Goal: Task Accomplishment & Management: Manage account settings

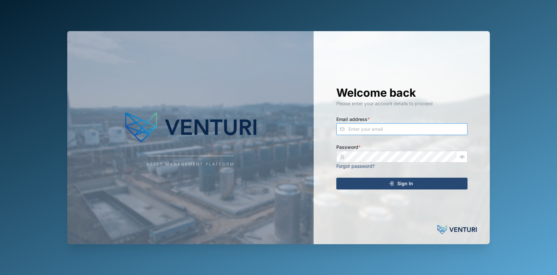
type input "[EMAIL_ADDRESS][DOMAIN_NAME]"
click at [401, 180] on span "Sign In" at bounding box center [406, 183] width 16 height 11
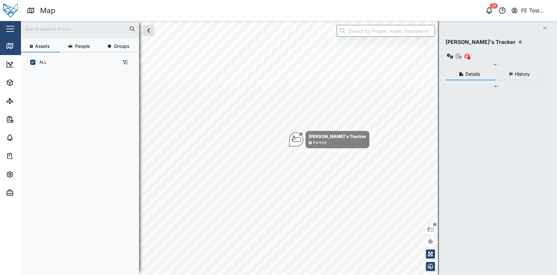
scroll to position [194, 102]
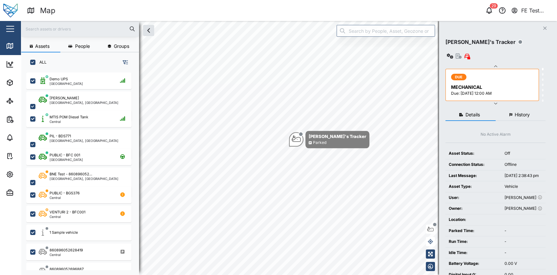
click at [15, 29] on button "button" at bounding box center [10, 28] width 11 height 11
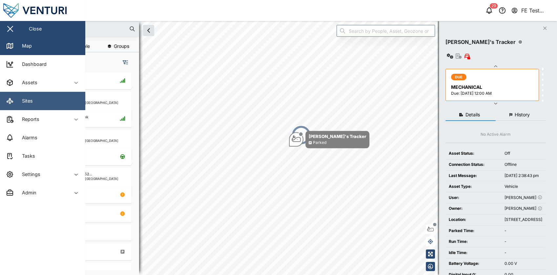
click at [57, 97] on link "Sites" at bounding box center [42, 101] width 85 height 18
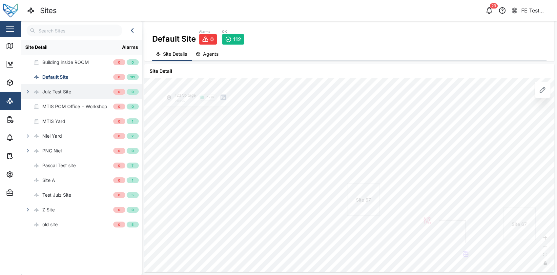
click at [57, 90] on div "Julz Test Site" at bounding box center [56, 91] width 29 height 7
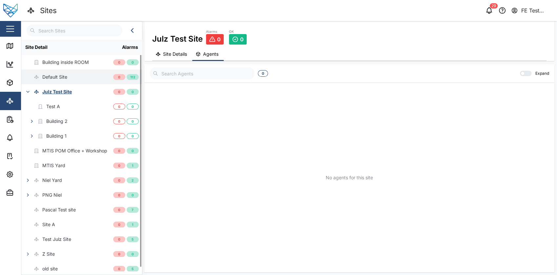
click at [74, 79] on div "Default Site" at bounding box center [67, 77] width 92 height 15
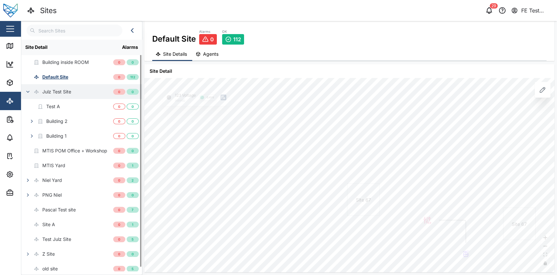
click at [27, 90] on icon "button" at bounding box center [27, 91] width 5 height 5
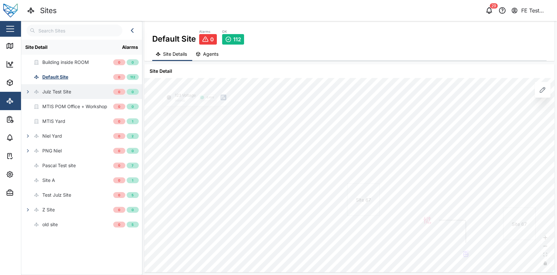
click at [209, 55] on span "Agents" at bounding box center [210, 54] width 15 height 5
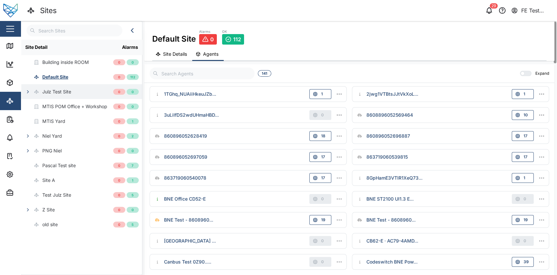
click at [177, 54] on span "Site Details" at bounding box center [175, 54] width 24 height 5
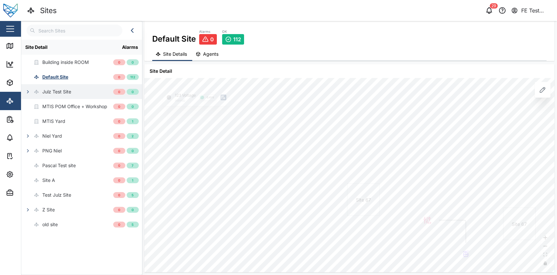
click at [209, 53] on span "Agents" at bounding box center [210, 54] width 15 height 5
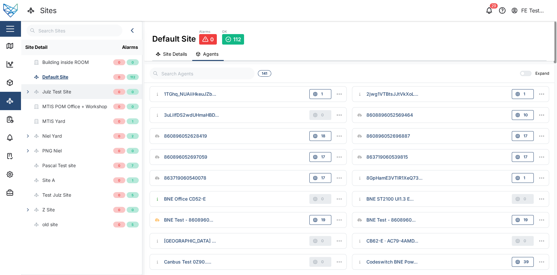
click at [13, 31] on button "button" at bounding box center [10, 28] width 11 height 11
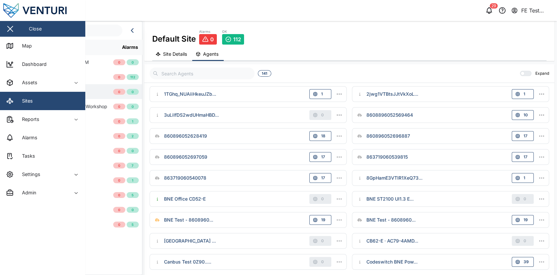
drag, startPoint x: 58, startPoint y: 99, endPoint x: 228, endPoint y: 65, distance: 173.5
click at [58, 99] on link "Sites" at bounding box center [42, 101] width 85 height 18
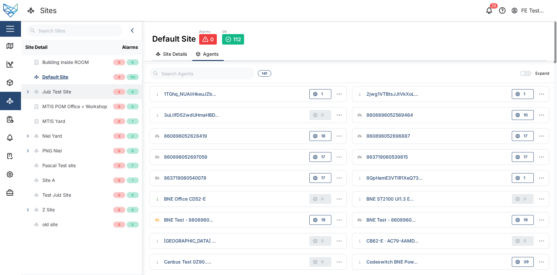
click at [180, 56] on span "Site Details" at bounding box center [175, 54] width 24 height 5
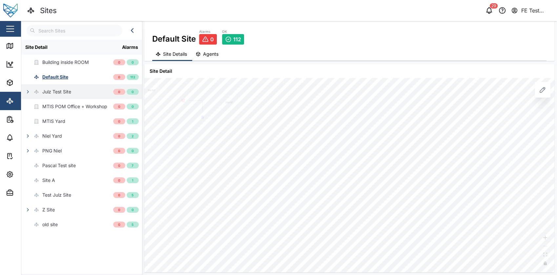
click at [206, 52] on span "Agents" at bounding box center [210, 54] width 15 height 5
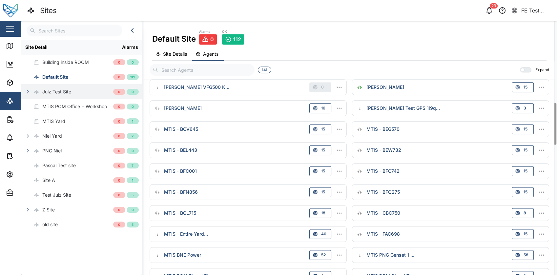
scroll to position [672, 0]
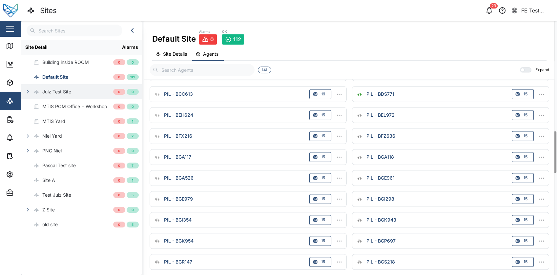
click at [11, 29] on div "button" at bounding box center [10, 29] width 8 height 1
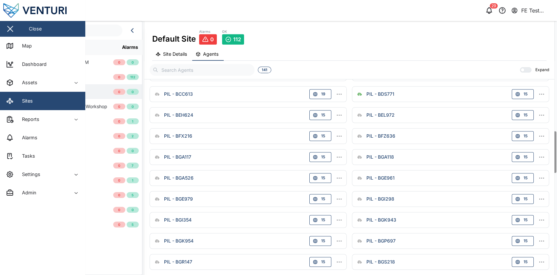
click at [314, 39] on div "Default Site Alarms 0 OK 112" at bounding box center [349, 37] width 395 height 16
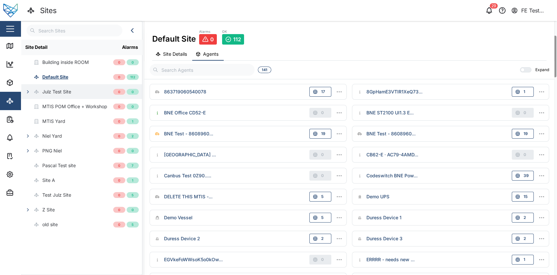
scroll to position [86, 0]
click at [339, 94] on icon "button" at bounding box center [339, 92] width 7 height 7
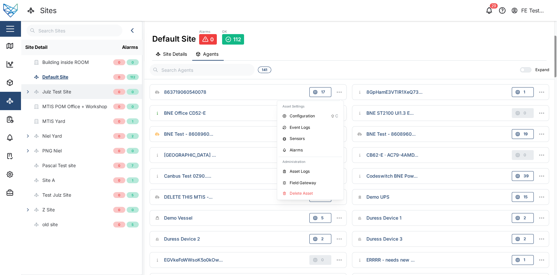
click at [357, 42] on div "Default Site Alarms 0 OK 112" at bounding box center [349, 37] width 395 height 16
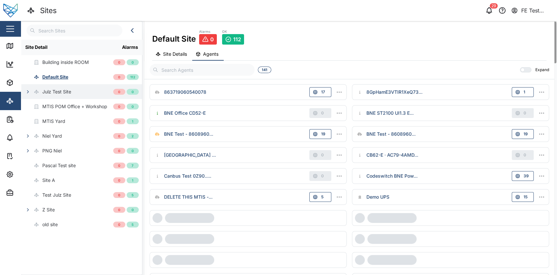
scroll to position [0, 0]
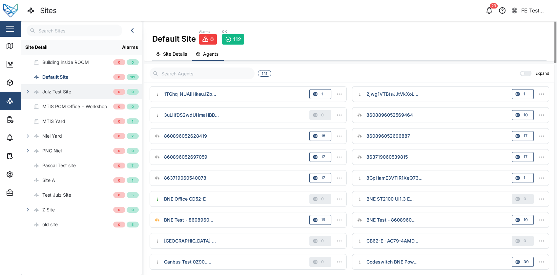
click at [212, 74] on input "text" at bounding box center [202, 74] width 105 height 12
type input "asd"
click at [6, 25] on button "button" at bounding box center [10, 28] width 11 height 11
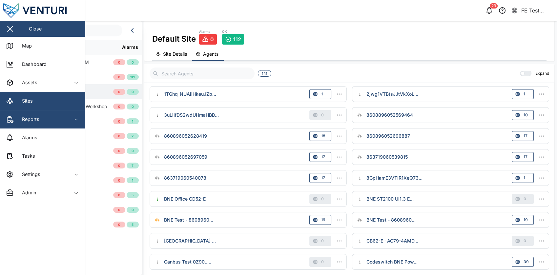
click at [55, 118] on div "Reports" at bounding box center [36, 120] width 60 height 8
click at [64, 121] on div "Reports" at bounding box center [36, 120] width 60 height 8
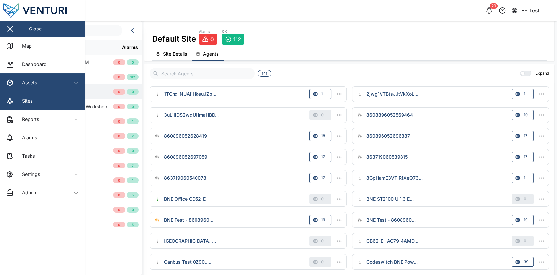
click at [58, 82] on div "Assets" at bounding box center [36, 83] width 60 height 8
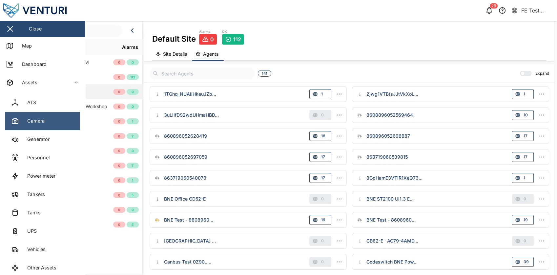
click at [58, 128] on link "Camera" at bounding box center [42, 121] width 75 height 18
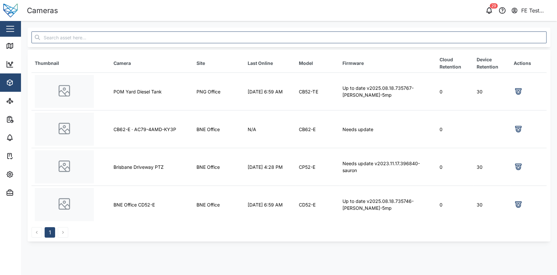
click at [5, 25] on button "button" at bounding box center [10, 28] width 11 height 11
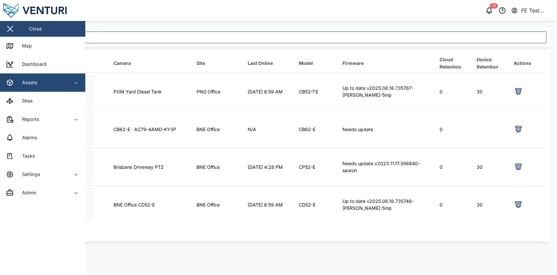
click at [32, 86] on div "Assets" at bounding box center [27, 82] width 20 height 7
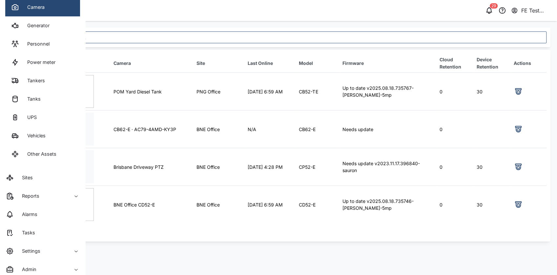
scroll to position [118, 0]
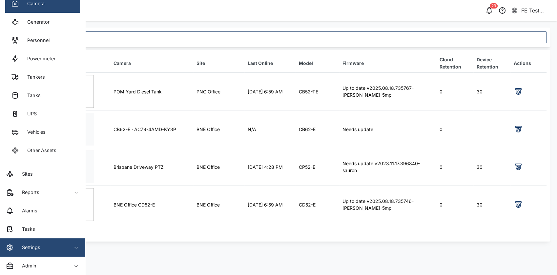
click at [54, 250] on div "Settings" at bounding box center [36, 248] width 60 height 8
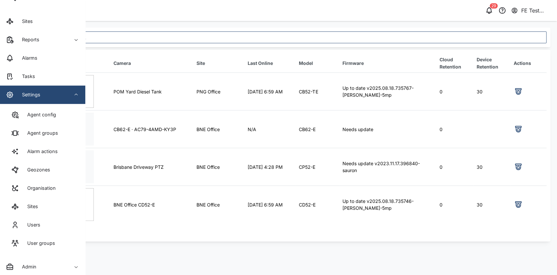
scroll to position [271, 0]
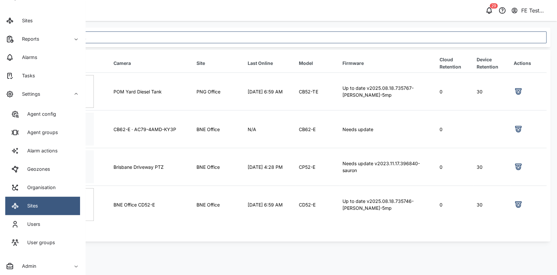
click at [50, 208] on link "Sites" at bounding box center [42, 206] width 75 height 18
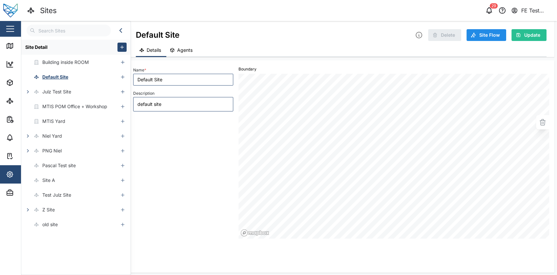
click at [189, 56] on button "Agents" at bounding box center [182, 50] width 32 height 13
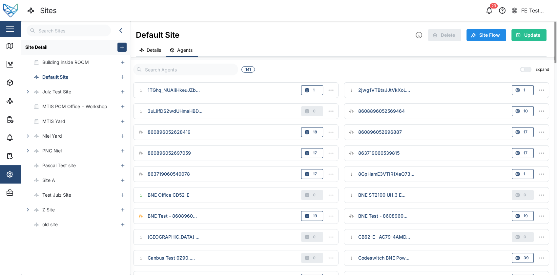
click at [330, 89] on icon "button" at bounding box center [331, 90] width 7 height 7
click at [355, 68] on div "141 Expand" at bounding box center [341, 71] width 427 height 15
click at [156, 48] on span "Details" at bounding box center [154, 50] width 14 height 5
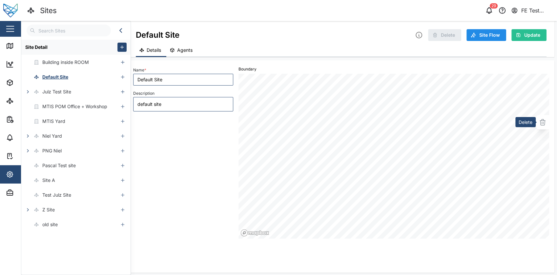
click at [541, 123] on icon "button" at bounding box center [543, 123] width 5 height 5
type textarea "x"
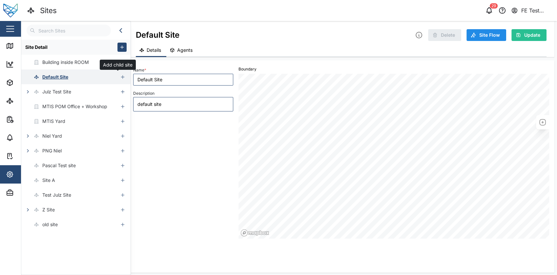
click at [120, 77] on icon "button" at bounding box center [122, 77] width 5 height 5
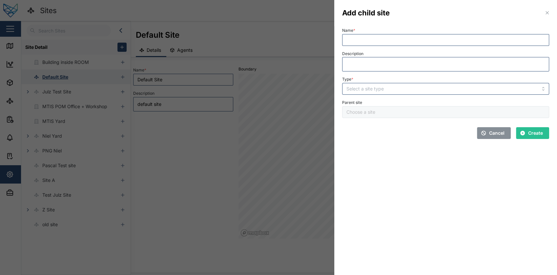
type input "Default Site"
click at [198, 129] on div at bounding box center [278, 137] width 557 height 275
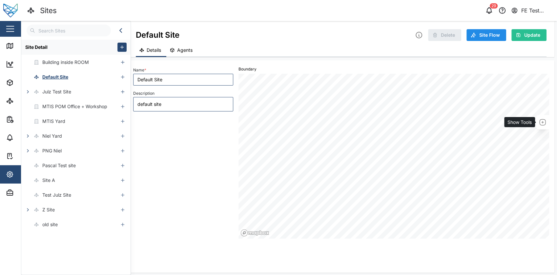
click at [541, 123] on icon "button" at bounding box center [543, 123] width 8 height 8
click at [185, 55] on button "Agents" at bounding box center [182, 50] width 32 height 13
type textarea "x"
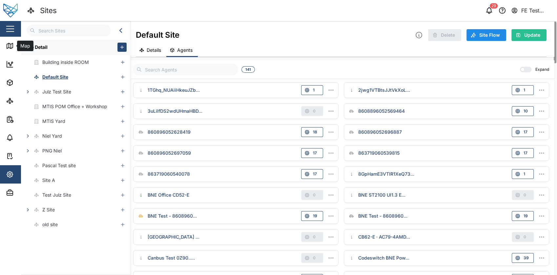
click at [10, 34] on button "button" at bounding box center [10, 28] width 11 height 11
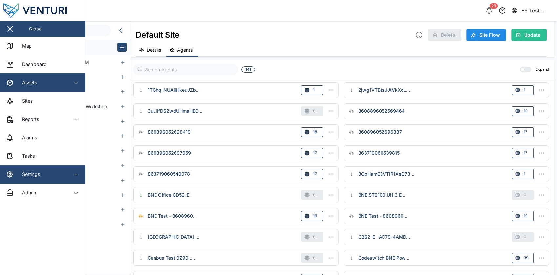
click at [56, 86] on div "Assets" at bounding box center [36, 83] width 60 height 8
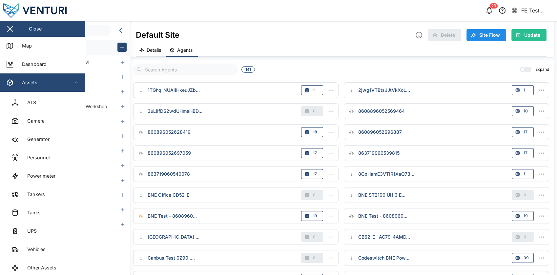
click at [56, 86] on div "Assets" at bounding box center [36, 83] width 60 height 8
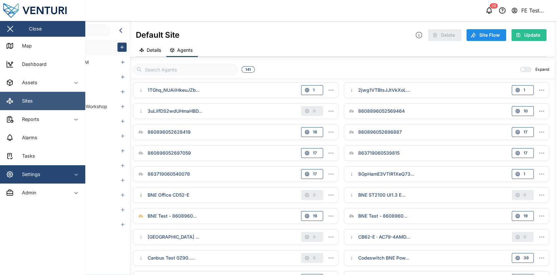
click at [63, 104] on link "Sites" at bounding box center [42, 101] width 85 height 18
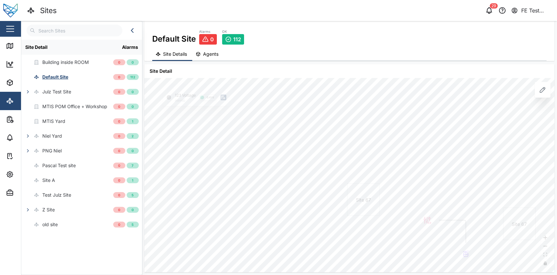
click at [217, 55] on span "Agents" at bounding box center [210, 54] width 15 height 5
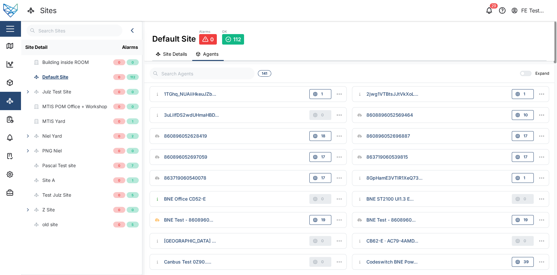
click at [163, 54] on span "Site Details" at bounding box center [175, 54] width 24 height 5
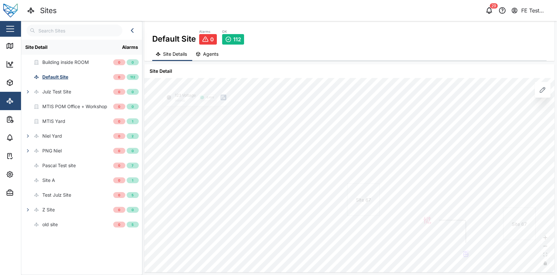
click at [217, 55] on span "Agents" at bounding box center [210, 54] width 15 height 5
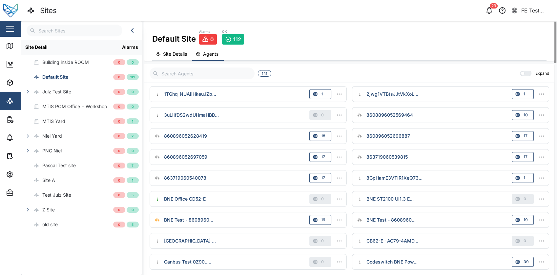
click at [183, 55] on span "Site Details" at bounding box center [175, 54] width 24 height 5
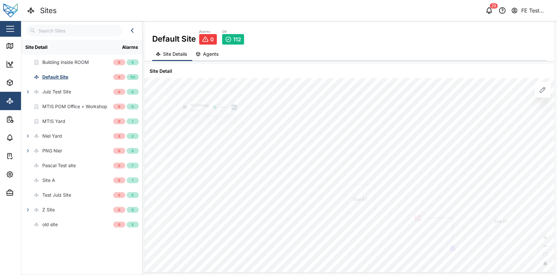
click at [546, 88] on icon at bounding box center [543, 90] width 8 height 8
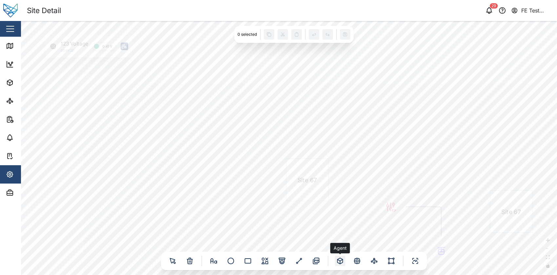
click at [338, 261] on icon at bounding box center [340, 261] width 5 height 6
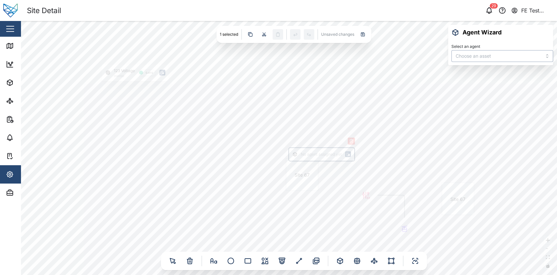
click at [499, 59] on input "Select an agent" at bounding box center [503, 56] width 102 height 12
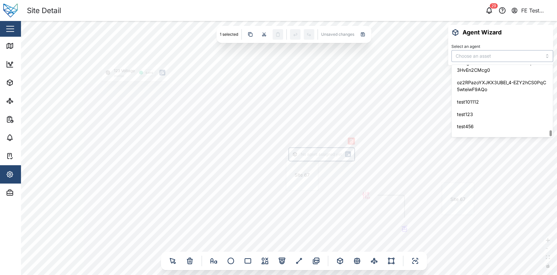
scroll to position [2297, 0]
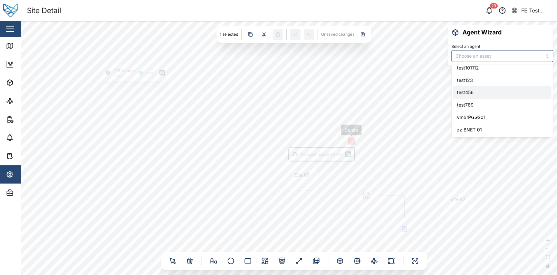
click at [353, 143] on icon "button" at bounding box center [351, 141] width 5 height 5
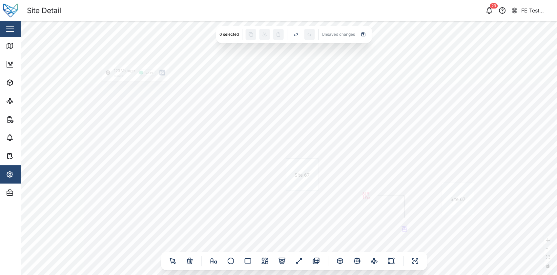
click at [16, 30] on div "Close" at bounding box center [42, 29] width 85 height 16
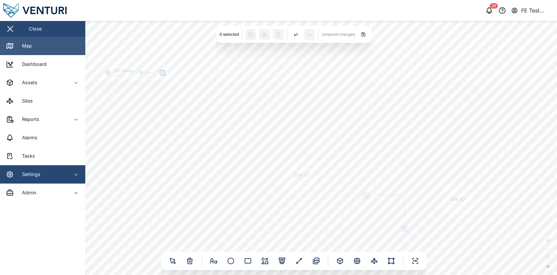
click at [38, 45] on link "Map" at bounding box center [42, 46] width 85 height 18
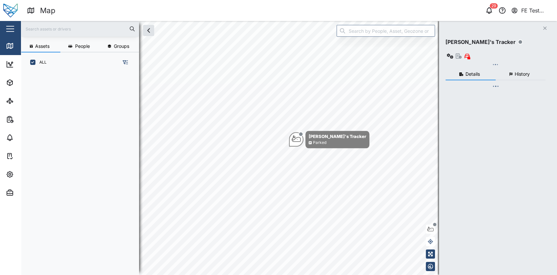
scroll to position [194, 102]
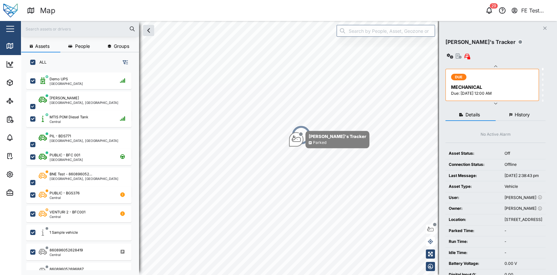
click at [15, 32] on button "button" at bounding box center [10, 28] width 11 height 11
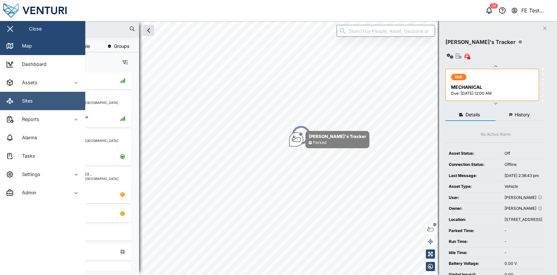
click at [62, 103] on link "Sites" at bounding box center [42, 101] width 85 height 18
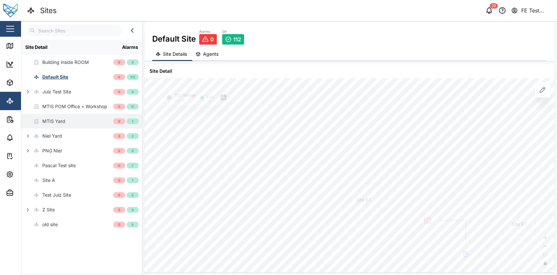
click at [85, 121] on div "MTIS Yard" at bounding box center [67, 121] width 92 height 15
click at [214, 55] on span "Agents" at bounding box center [210, 54] width 15 height 5
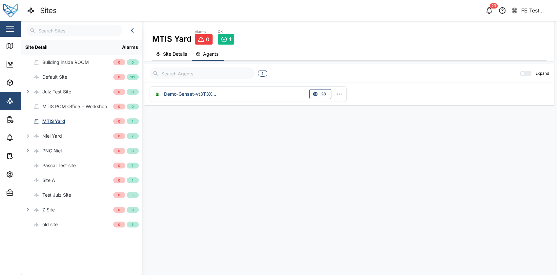
click at [180, 55] on span "Site Details" at bounding box center [175, 54] width 24 height 5
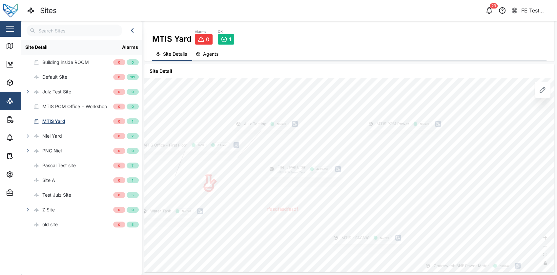
click at [546, 93] on icon at bounding box center [543, 90] width 8 height 8
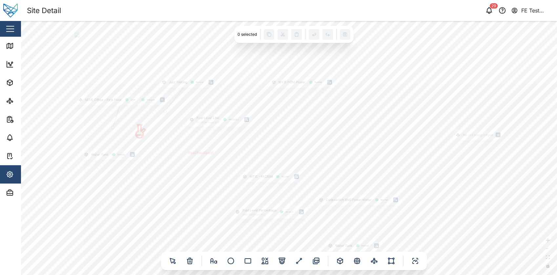
click at [80, 40] on div at bounding box center [77, 36] width 5 height 7
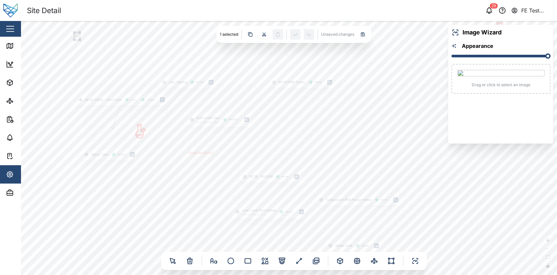
click at [523, 181] on div "Water Tank Normal MTIS POM Power Normal Water Tank Normal Codeswitch BNE Power …" at bounding box center [289, 148] width 536 height 254
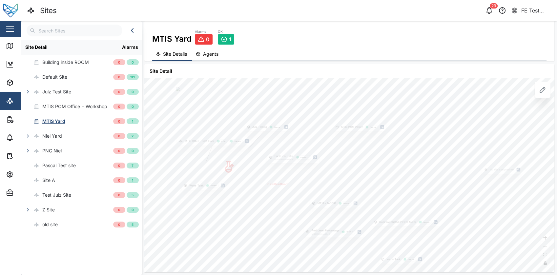
click at [218, 56] on span "Agents" at bounding box center [210, 54] width 15 height 5
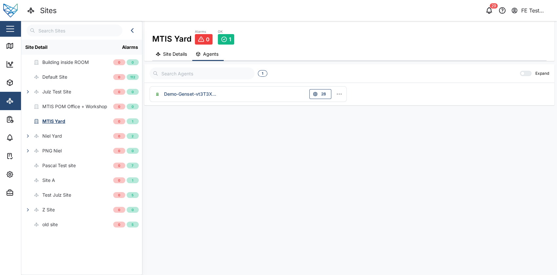
click at [263, 88] on div "Demo-Genset-vt3T3X... 28" at bounding box center [248, 94] width 197 height 16
click at [13, 29] on button "button" at bounding box center [10, 28] width 11 height 11
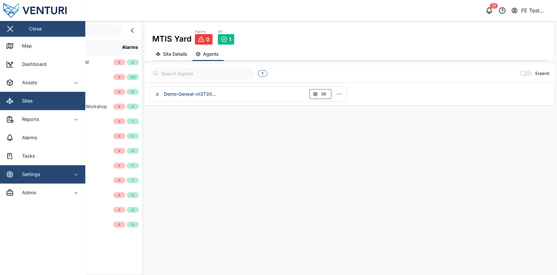
click at [66, 172] on button "Settings" at bounding box center [42, 174] width 85 height 18
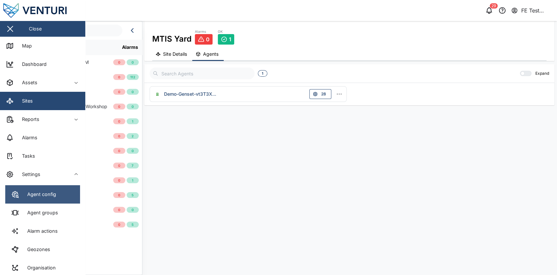
click at [59, 188] on link "Agent config" at bounding box center [42, 194] width 75 height 18
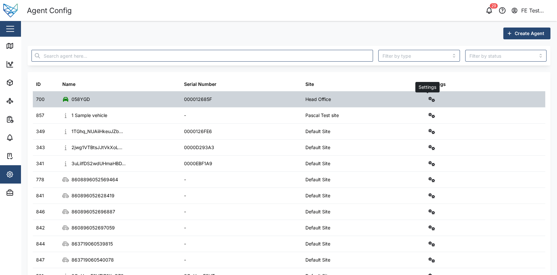
click at [429, 98] on icon "button" at bounding box center [432, 99] width 7 height 5
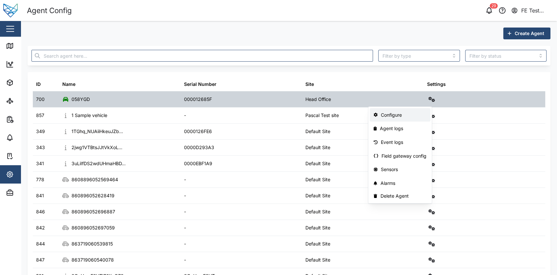
click at [412, 112] on div "Configure" at bounding box center [404, 115] width 46 height 7
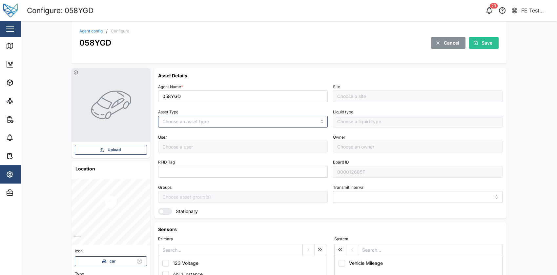
type input "MANUAL"
type input "VEHICLE"
type input "5 minutes"
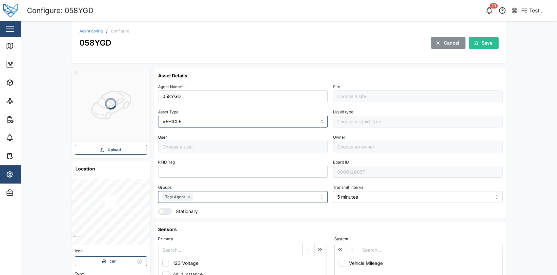
type input "[PERSON_NAME]"
type input "Head Office"
type input "[PERSON_NAME]"
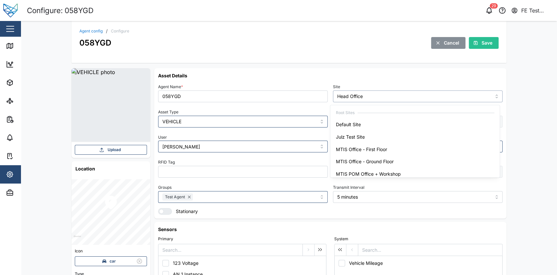
click at [397, 91] on input "Head Office" at bounding box center [418, 97] width 170 height 12
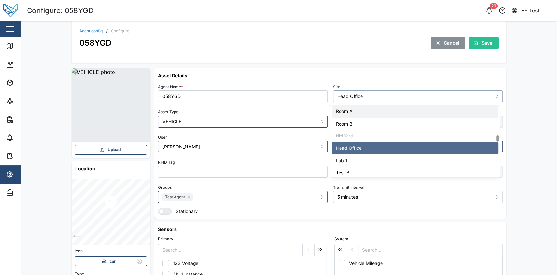
scroll to position [334, 0]
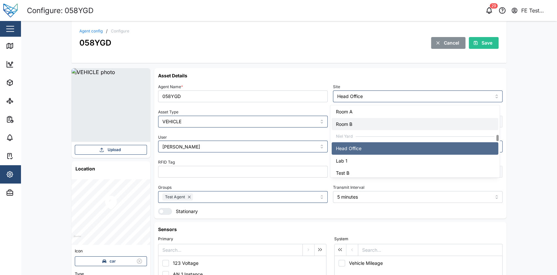
click at [403, 71] on div "Asset Details Agent Name * 058YGD Site Head Office Asset Type VEHICLE Liquid ty…" at bounding box center [330, 143] width 353 height 151
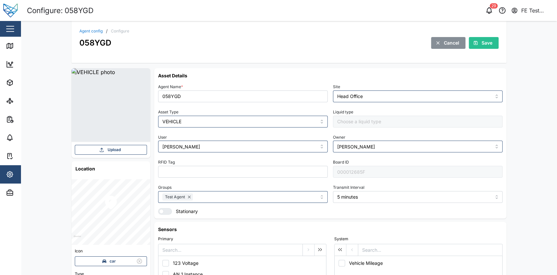
click at [14, 25] on button "button" at bounding box center [10, 28] width 11 height 11
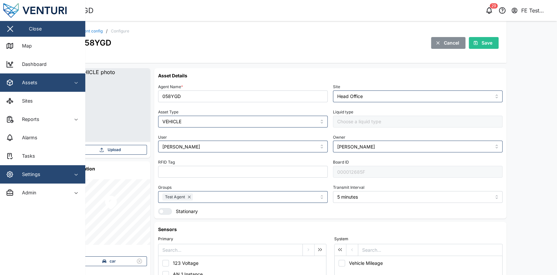
click at [68, 83] on button "Assets" at bounding box center [42, 83] width 85 height 18
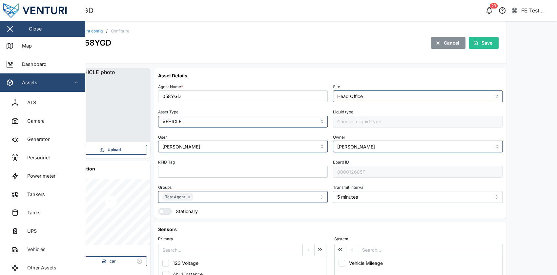
click at [68, 83] on button "Assets" at bounding box center [42, 83] width 85 height 18
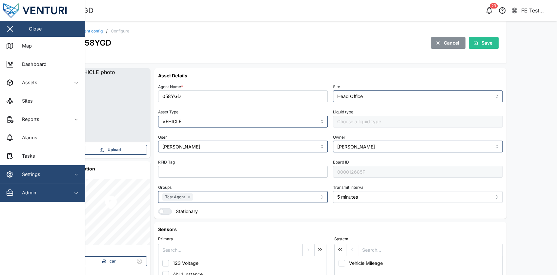
click at [55, 187] on span "Admin" at bounding box center [36, 193] width 60 height 18
click at [63, 180] on span "Settings" at bounding box center [36, 174] width 60 height 18
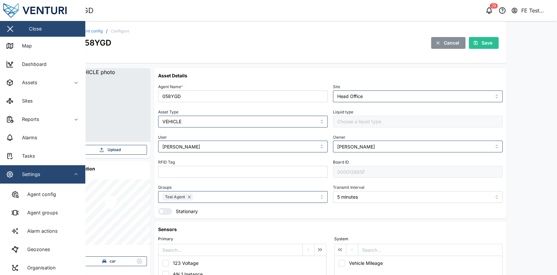
click at [63, 175] on div "Settings" at bounding box center [36, 175] width 60 height 8
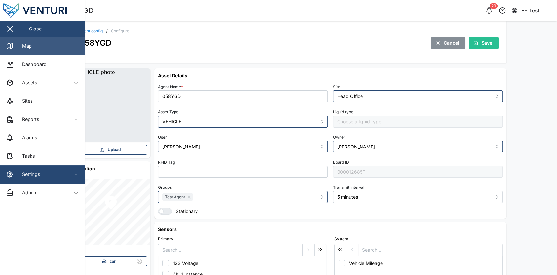
click at [46, 51] on link "Map" at bounding box center [42, 46] width 85 height 18
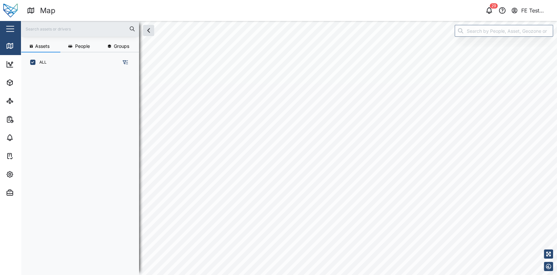
scroll to position [194, 102]
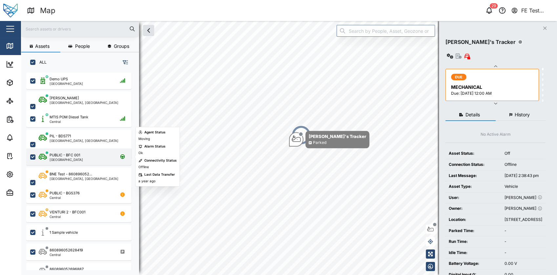
click at [100, 157] on div "PUBLIC - BFC 001 [GEOGRAPHIC_DATA]" at bounding box center [83, 157] width 89 height 9
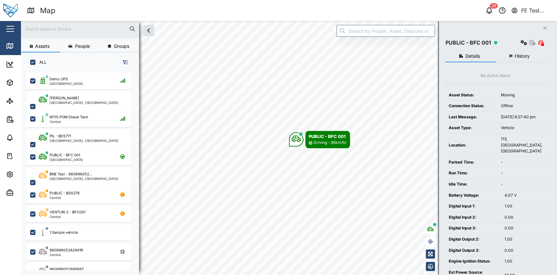
click at [13, 32] on button "button" at bounding box center [10, 28] width 11 height 11
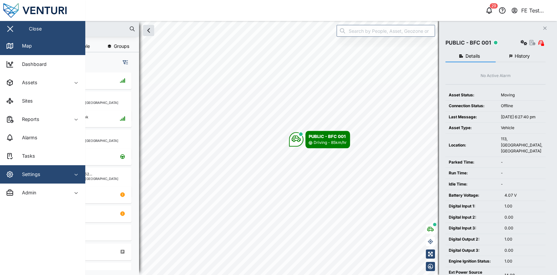
click at [53, 171] on div "Settings" at bounding box center [36, 175] width 60 height 8
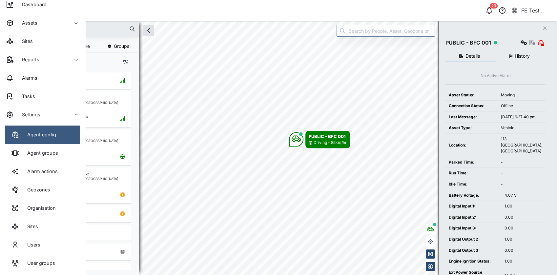
scroll to position [61, 0]
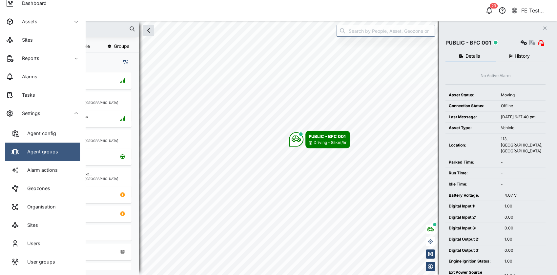
click at [52, 155] on div "Agent groups" at bounding box center [40, 151] width 36 height 7
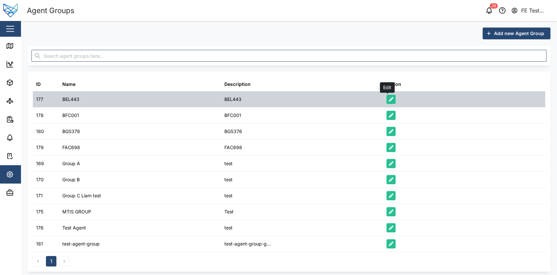
click at [389, 100] on icon "button" at bounding box center [391, 99] width 5 height 5
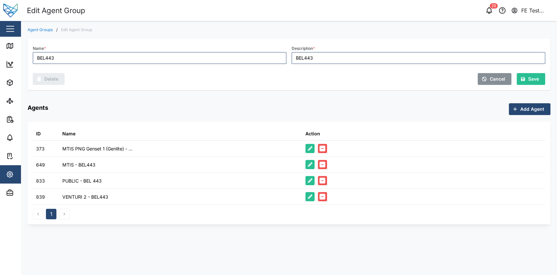
click at [40, 31] on link "Agent Groups" at bounding box center [40, 30] width 25 height 4
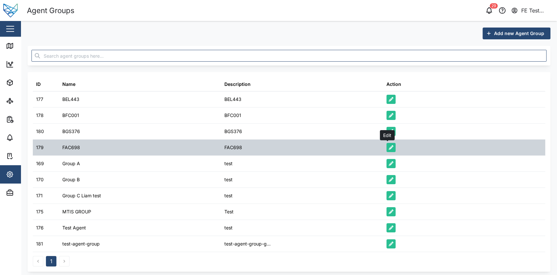
click at [391, 147] on button "button" at bounding box center [391, 147] width 9 height 9
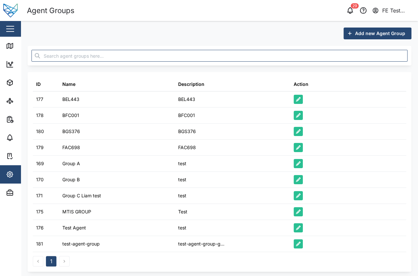
drag, startPoint x: 318, startPoint y: 4, endPoint x: 80, endPoint y: 29, distance: 238.7
click at [80, 29] on div "Add new Agent Group" at bounding box center [220, 34] width 384 height 12
